Goal: Find contact information: Find contact information

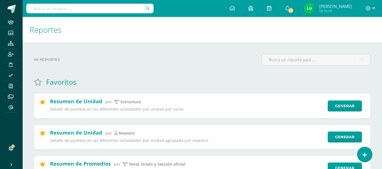
click at [45, 8] on input "text" at bounding box center [89, 9] width 127 height 10
type input "briones"
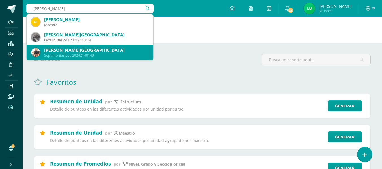
click at [62, 51] on div "[PERSON_NAME][GEOGRAPHIC_DATA]" at bounding box center [96, 50] width 105 height 6
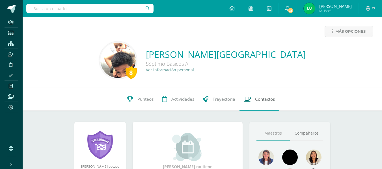
click at [261, 104] on link "Contactos" at bounding box center [259, 99] width 40 height 23
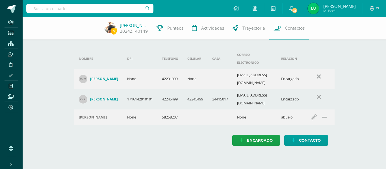
click at [255, 69] on td "[EMAIL_ADDRESS][DOMAIN_NAME]" at bounding box center [255, 79] width 44 height 20
copy td "[EMAIL_ADDRESS][DOMAIN_NAME]"
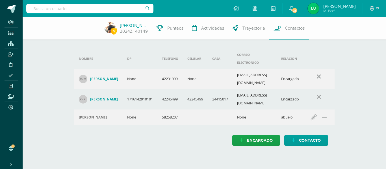
click at [258, 89] on td "[EMAIL_ADDRESS][DOMAIN_NAME]" at bounding box center [255, 99] width 44 height 20
copy td "[EMAIL_ADDRESS][DOMAIN_NAME]"
click at [200, 130] on div "Nombre DPI Teléfono Celular Casa Correo electrónico Relación [PERSON_NAME] None…" at bounding box center [204, 87] width 278 height 140
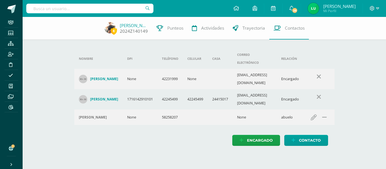
click at [133, 27] on link "[PERSON_NAME]" at bounding box center [134, 26] width 28 height 6
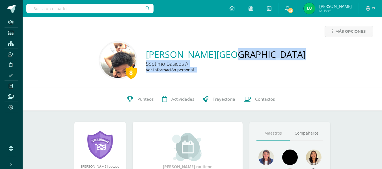
drag, startPoint x: 140, startPoint y: 55, endPoint x: 310, endPoint y: 55, distance: 169.6
click at [310, 55] on div "8 [PERSON_NAME] Séptimo Básicos A Ver información personal..." at bounding box center [202, 61] width 350 height 38
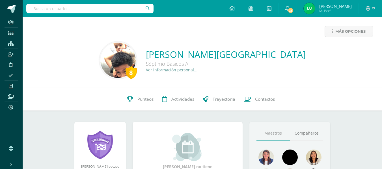
click at [310, 55] on div "8 [PERSON_NAME] Séptimo Básicos A Ver información personal..." at bounding box center [202, 61] width 350 height 38
drag, startPoint x: 138, startPoint y: 54, endPoint x: 309, endPoint y: 53, distance: 170.7
click at [309, 53] on div "8 [PERSON_NAME] Séptimo Básicos A Ver información personal..." at bounding box center [202, 61] width 350 height 38
copy link "[PERSON_NAME][GEOGRAPHIC_DATA]"
